Goal: Task Accomplishment & Management: Complete application form

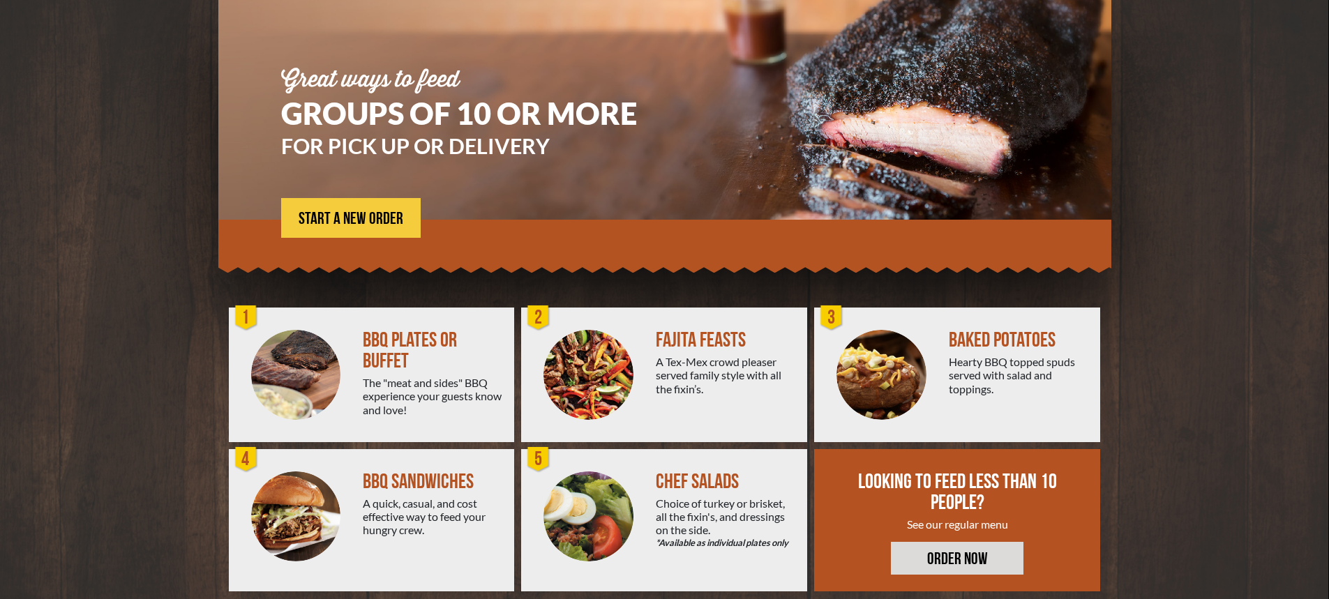
scroll to position [136, 0]
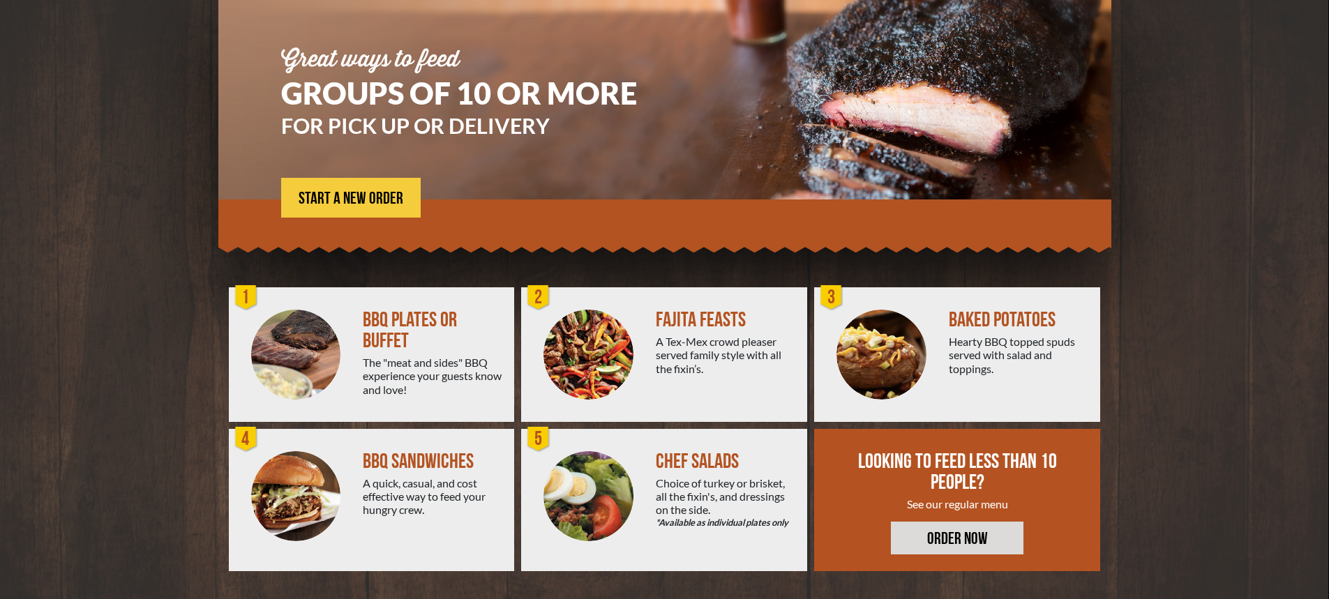
click at [324, 343] on img at bounding box center [296, 355] width 90 height 90
click at [382, 195] on span "START A NEW ORDER" at bounding box center [351, 198] width 105 height 17
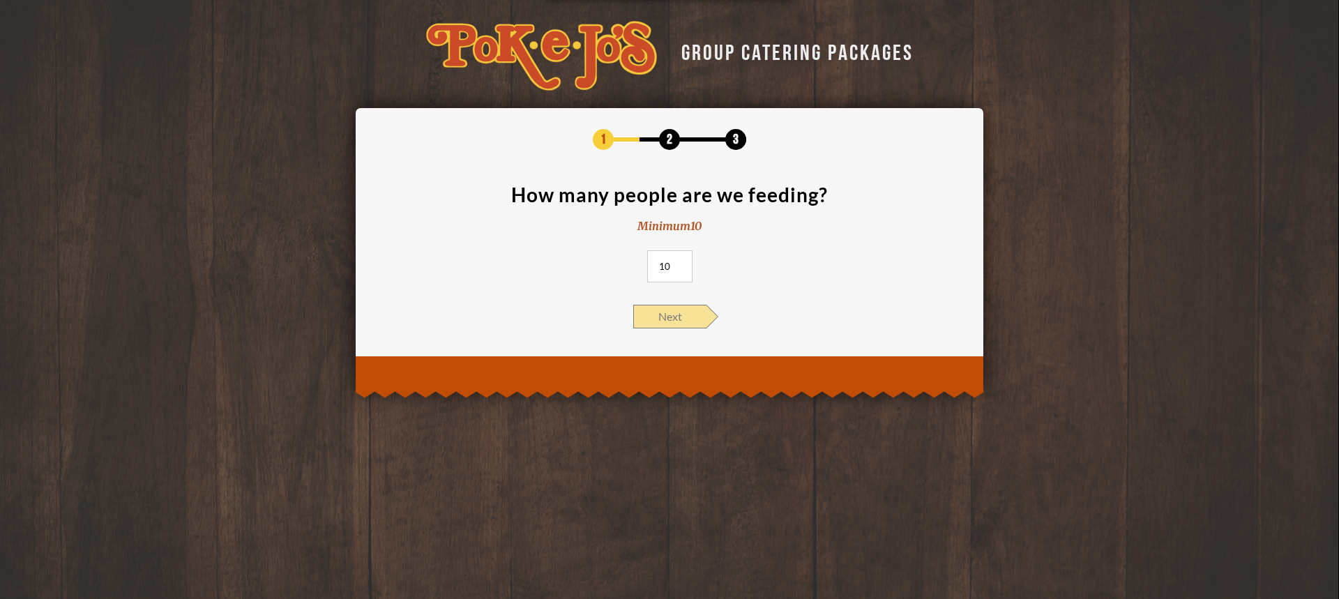
click at [673, 317] on span "Next" at bounding box center [669, 317] width 73 height 24
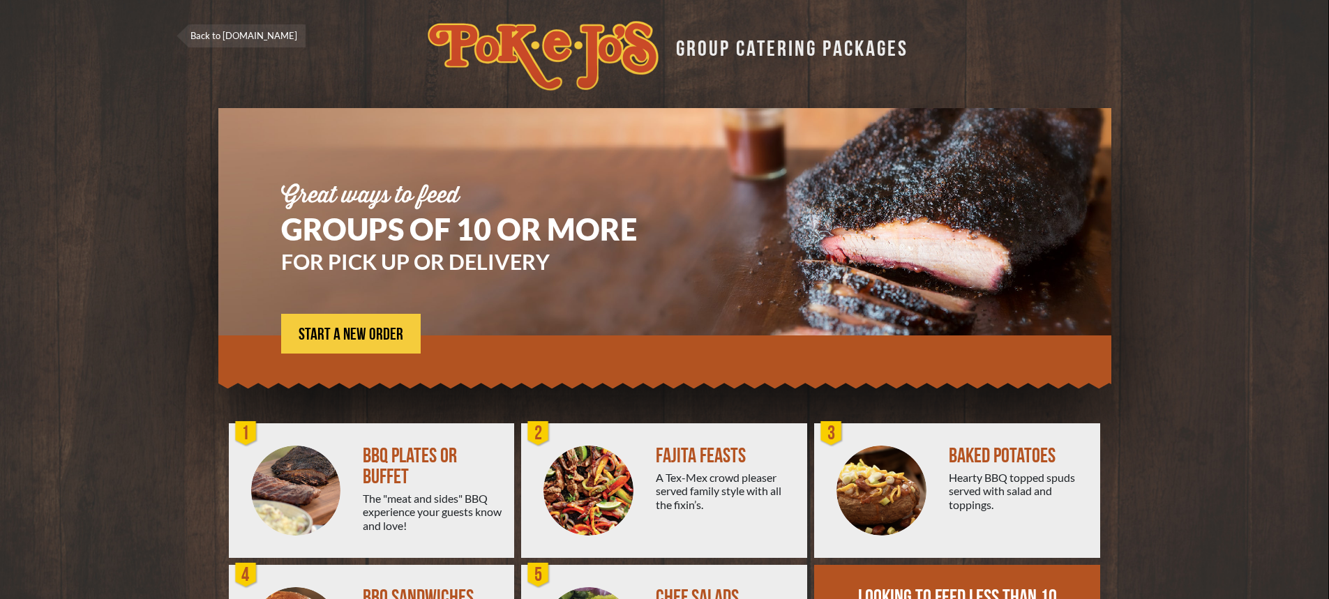
click at [222, 34] on link "Back to [DOMAIN_NAME]" at bounding box center [241, 35] width 129 height 23
